Goal: Find specific page/section: Find specific page/section

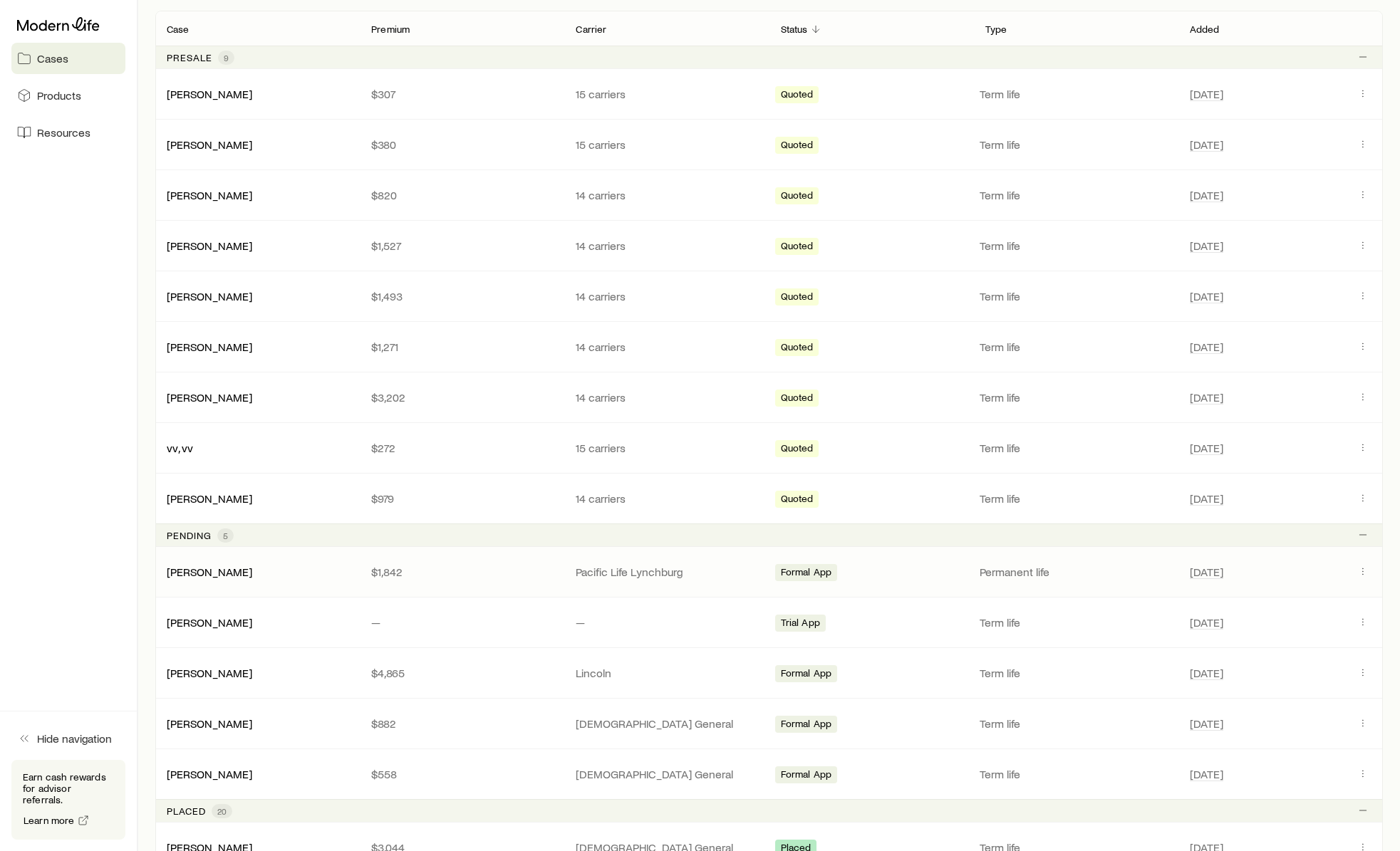
scroll to position [265, 0]
click at [193, 496] on link "[PERSON_NAME]" at bounding box center [210, 495] width 86 height 13
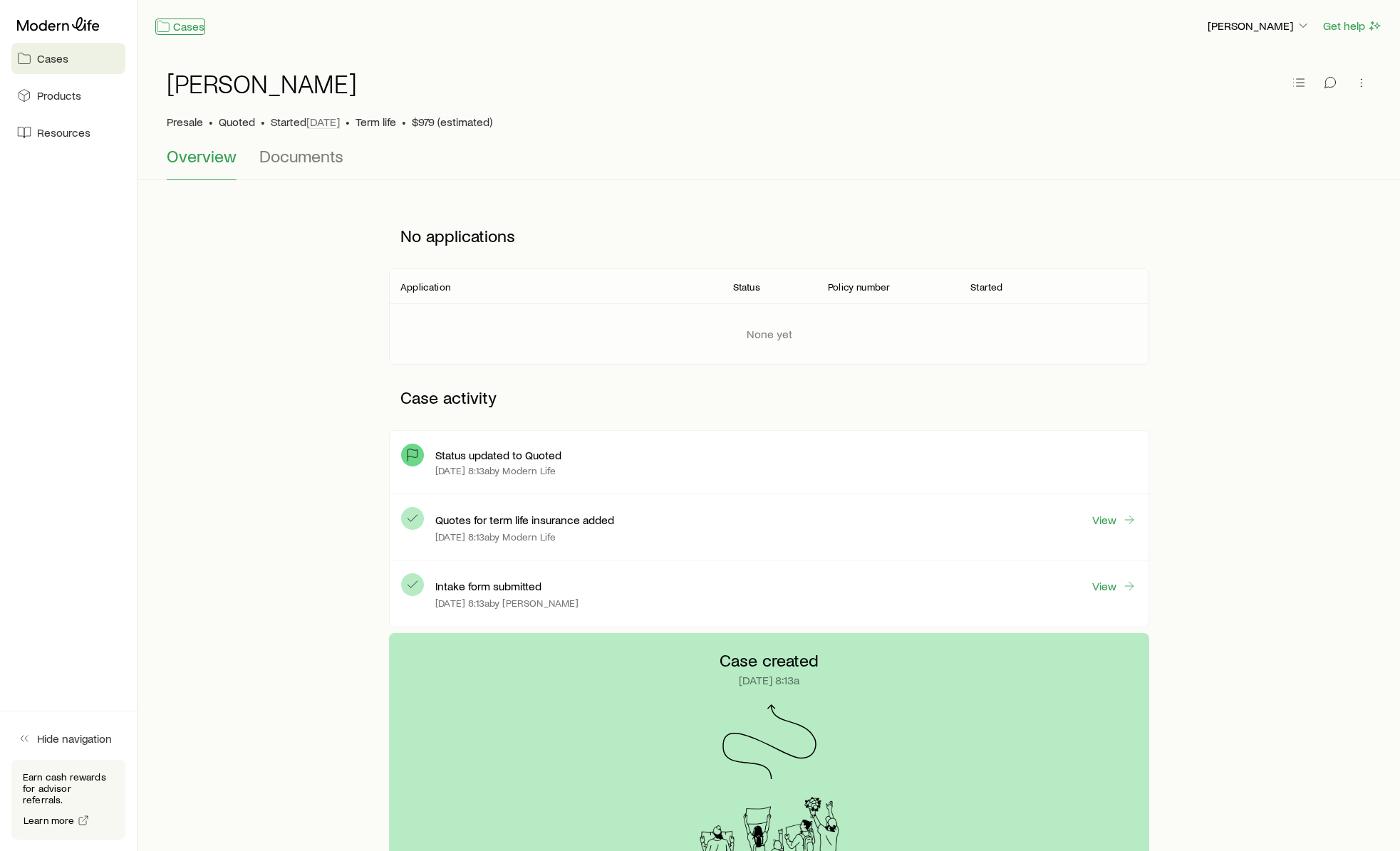
click at [189, 26] on link "Cases" at bounding box center [180, 26] width 49 height 16
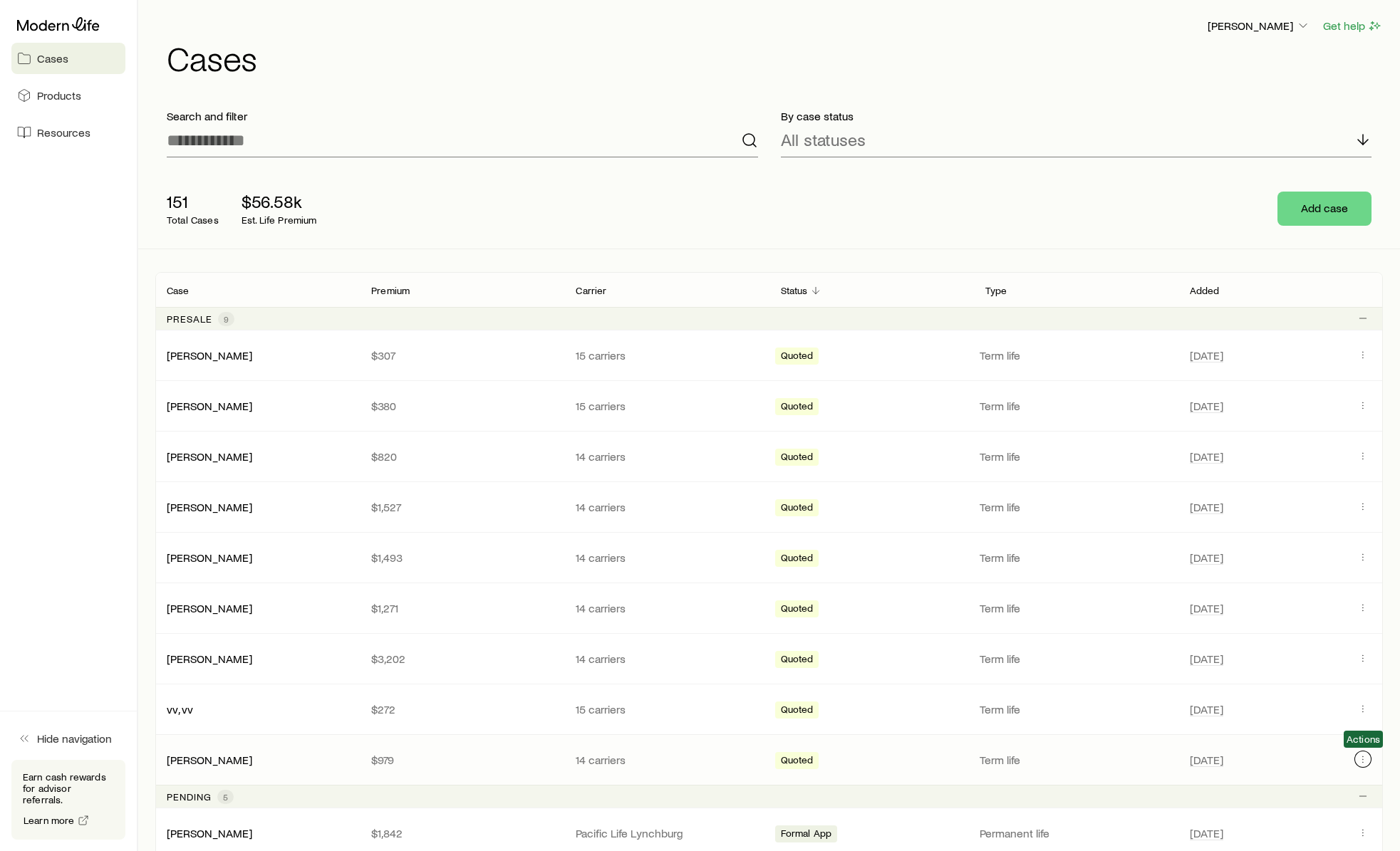
click at [1366, 760] on icon "Client cases" at bounding box center [1363, 760] width 11 height 11
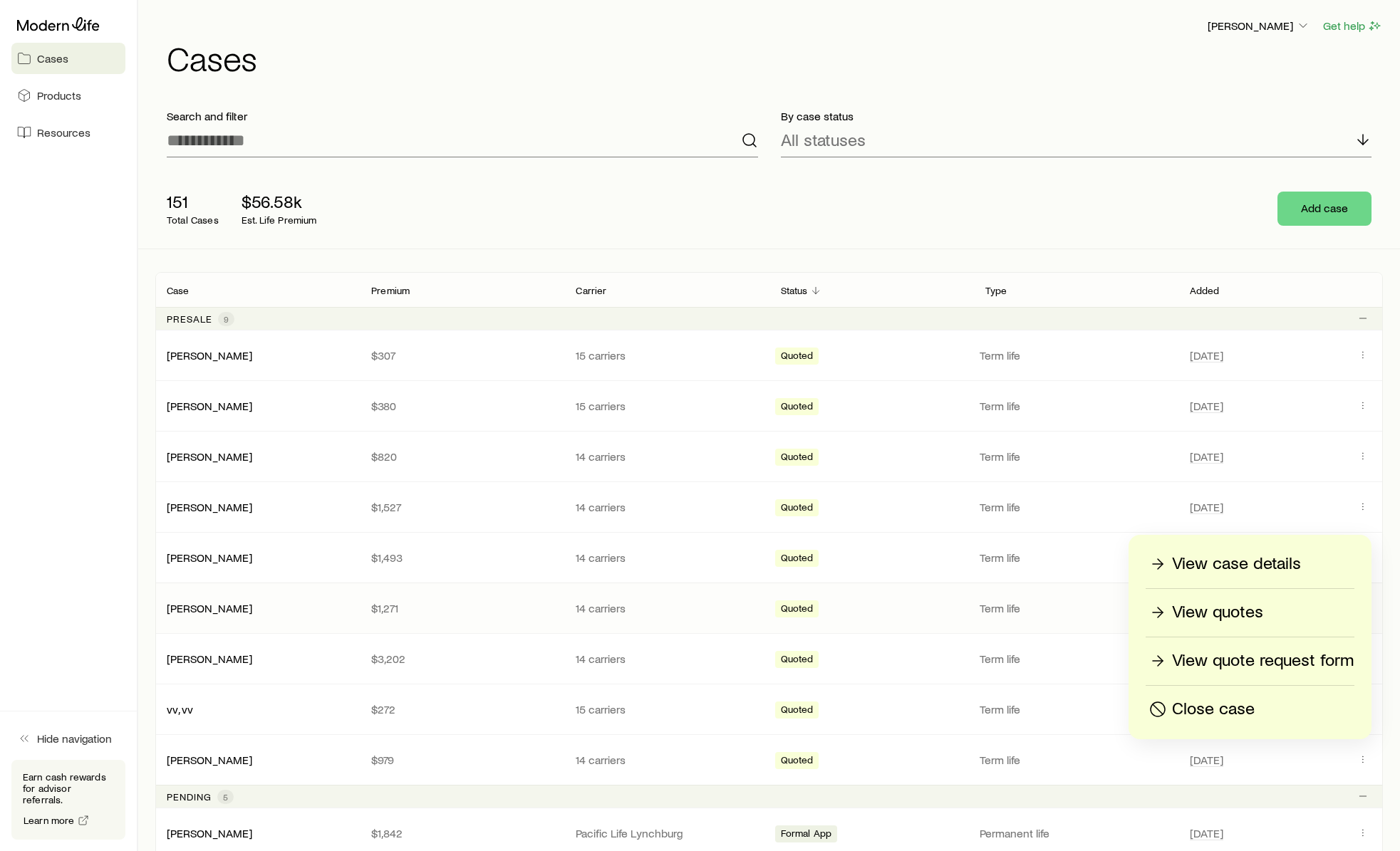
click at [1218, 610] on p "View quotes" at bounding box center [1217, 613] width 91 height 23
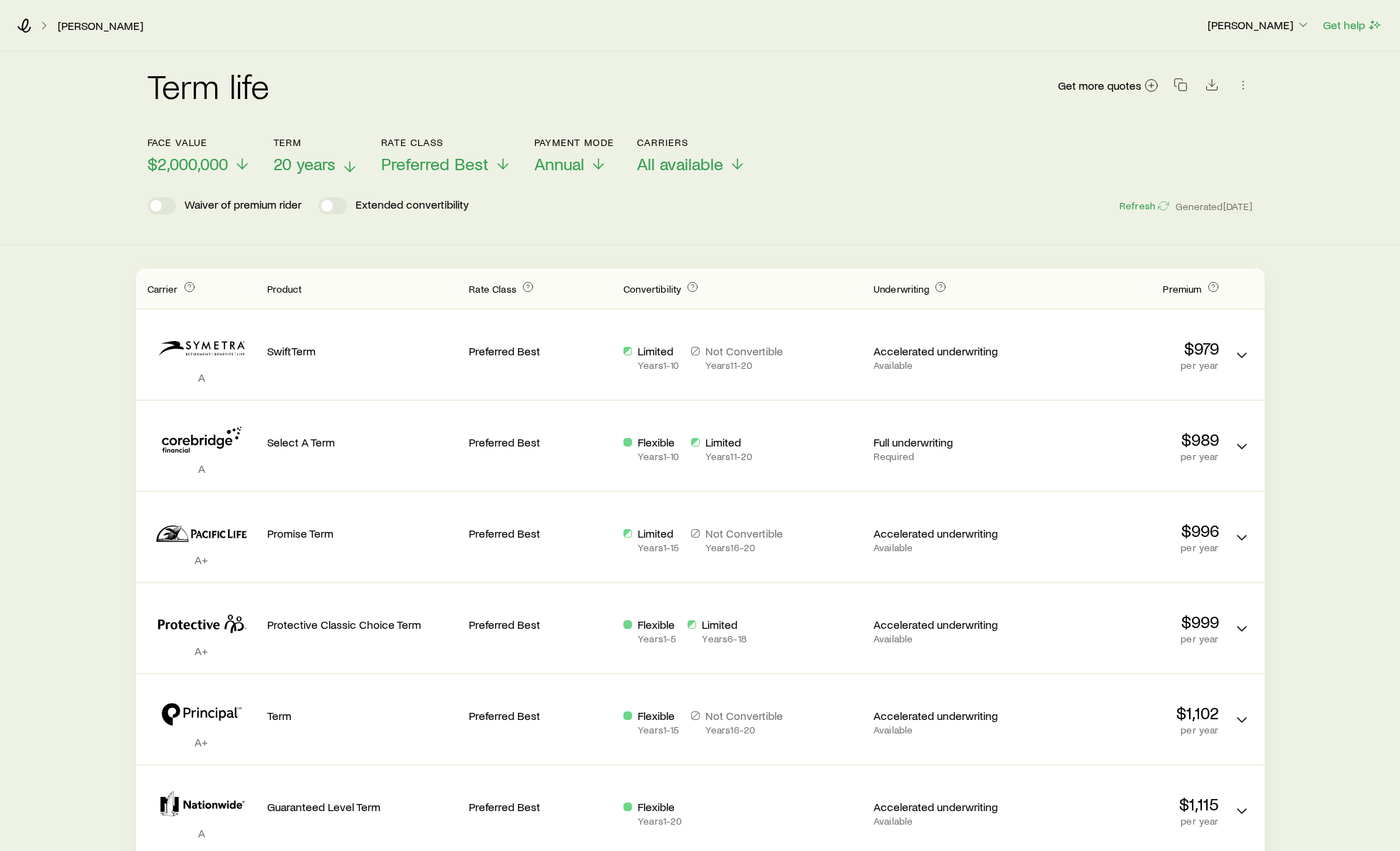
click at [348, 167] on icon at bounding box center [349, 167] width 17 height 17
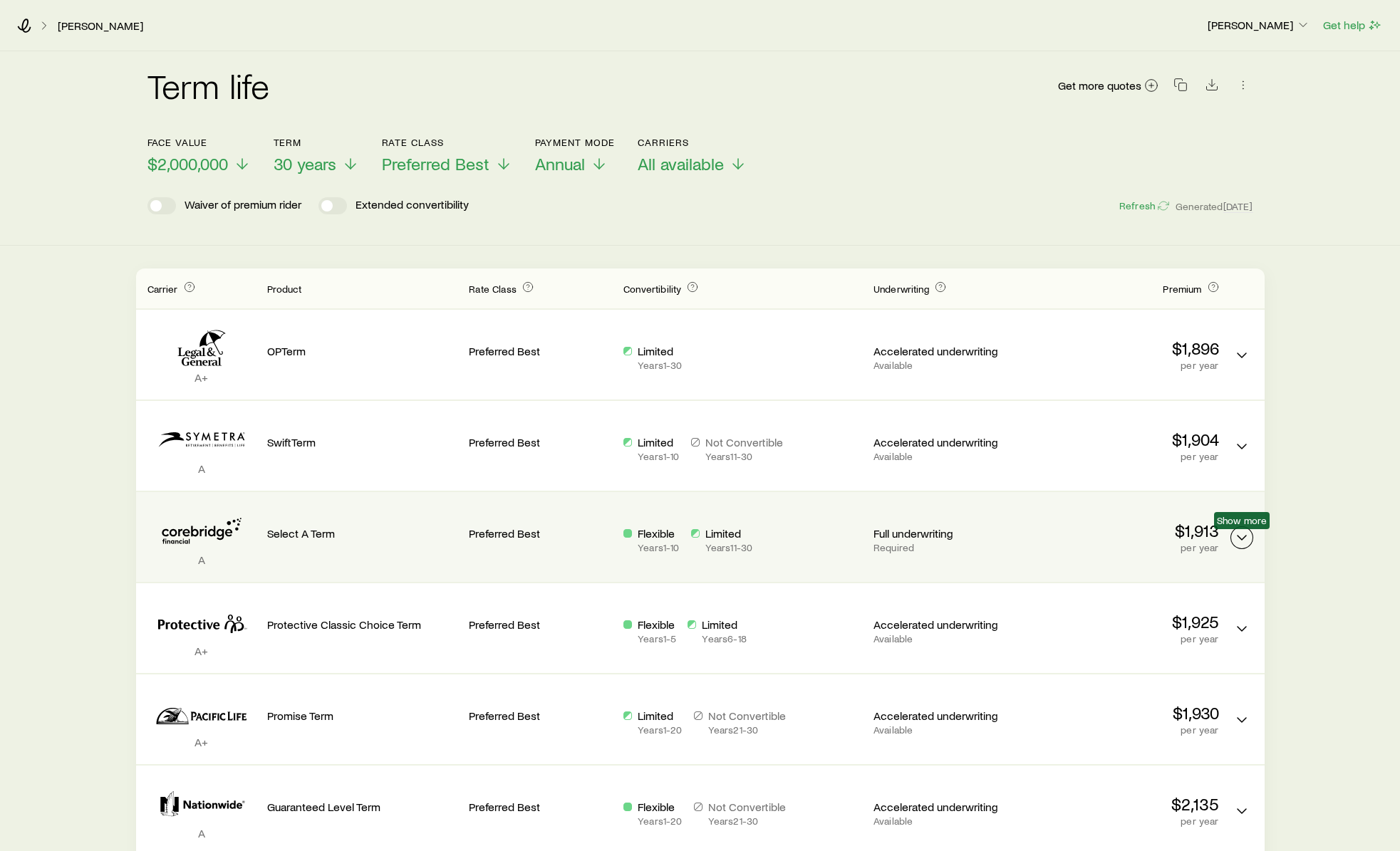
click at [1246, 542] on icon "Term quotes" at bounding box center [1241, 538] width 17 height 17
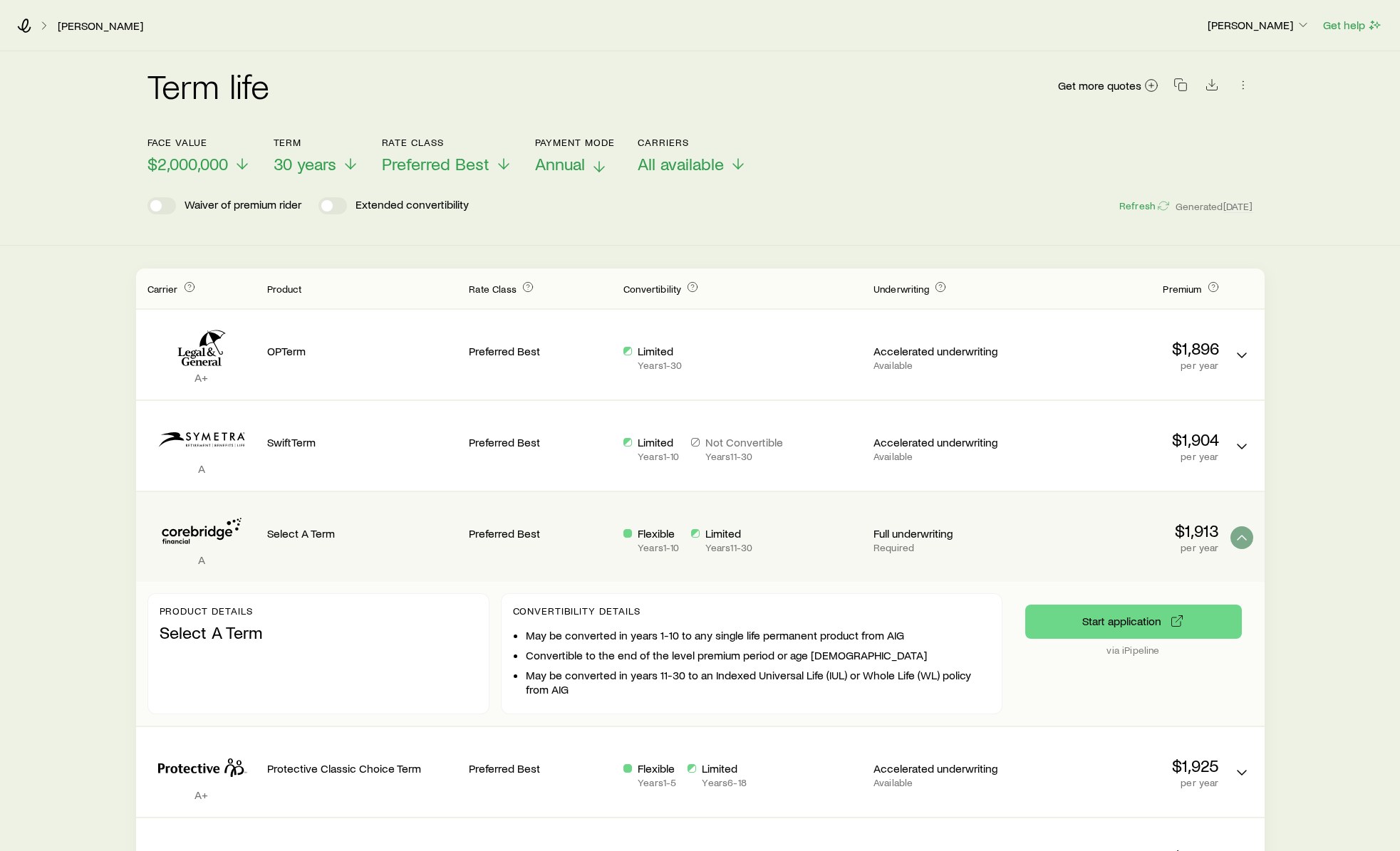
click at [598, 166] on icon at bounding box center [599, 167] width 17 height 17
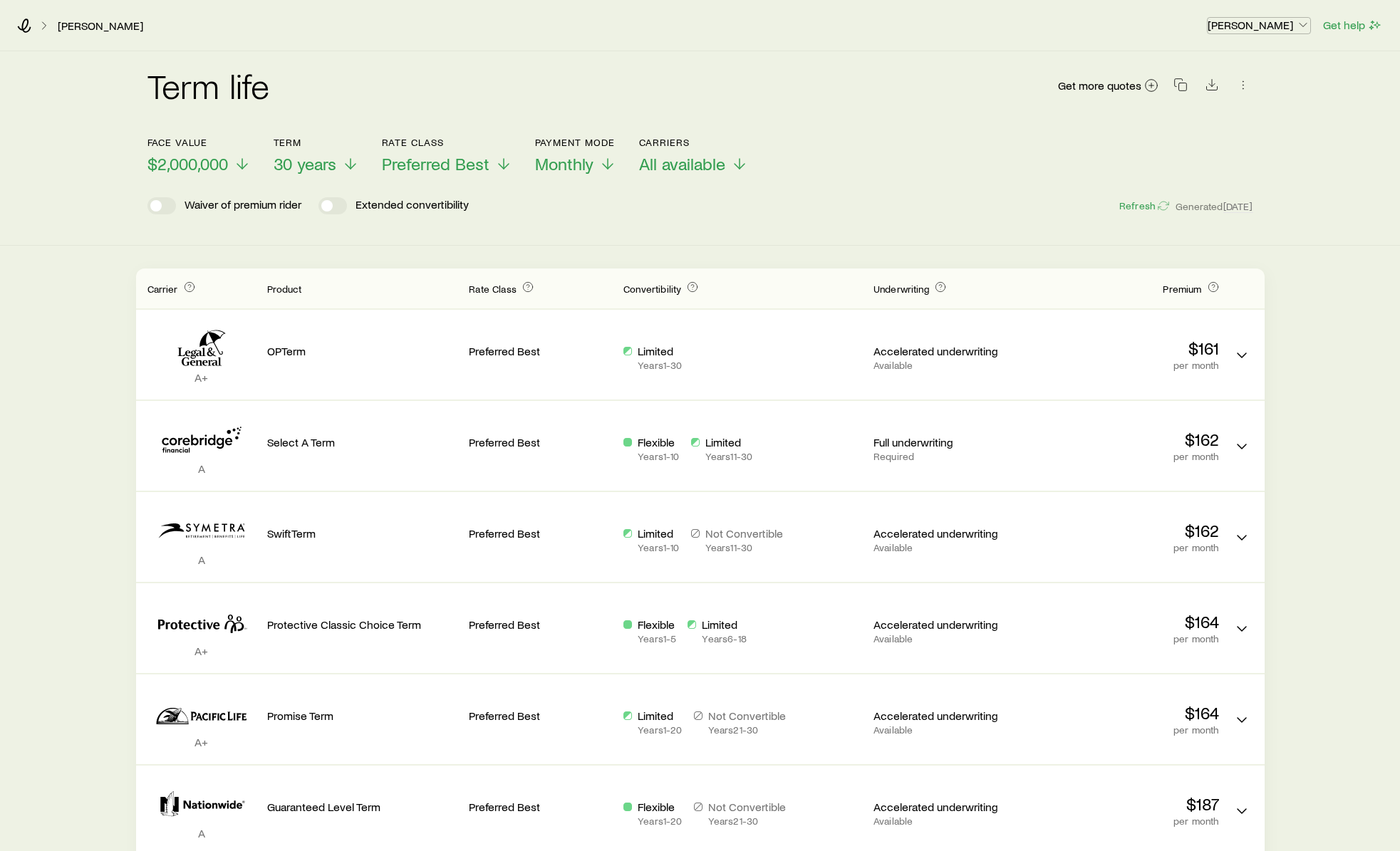
click at [1303, 24] on icon "button" at bounding box center [1302, 25] width 14 height 14
click at [1196, 97] on span "Sign out" at bounding box center [1191, 102] width 39 height 14
